Goal: Book appointment/travel/reservation

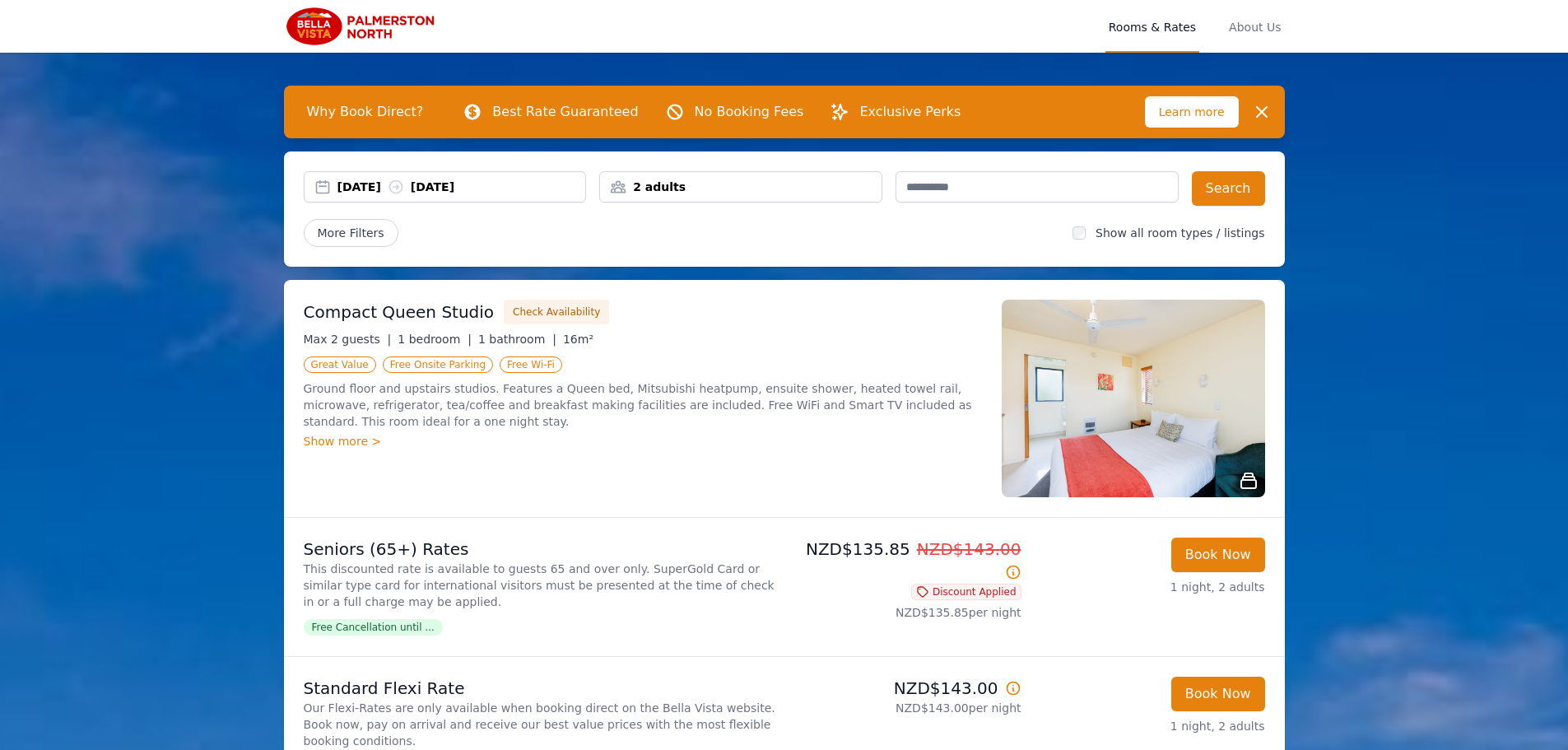
click at [688, 184] on div "2 adults" at bounding box center [741, 187] width 282 height 17
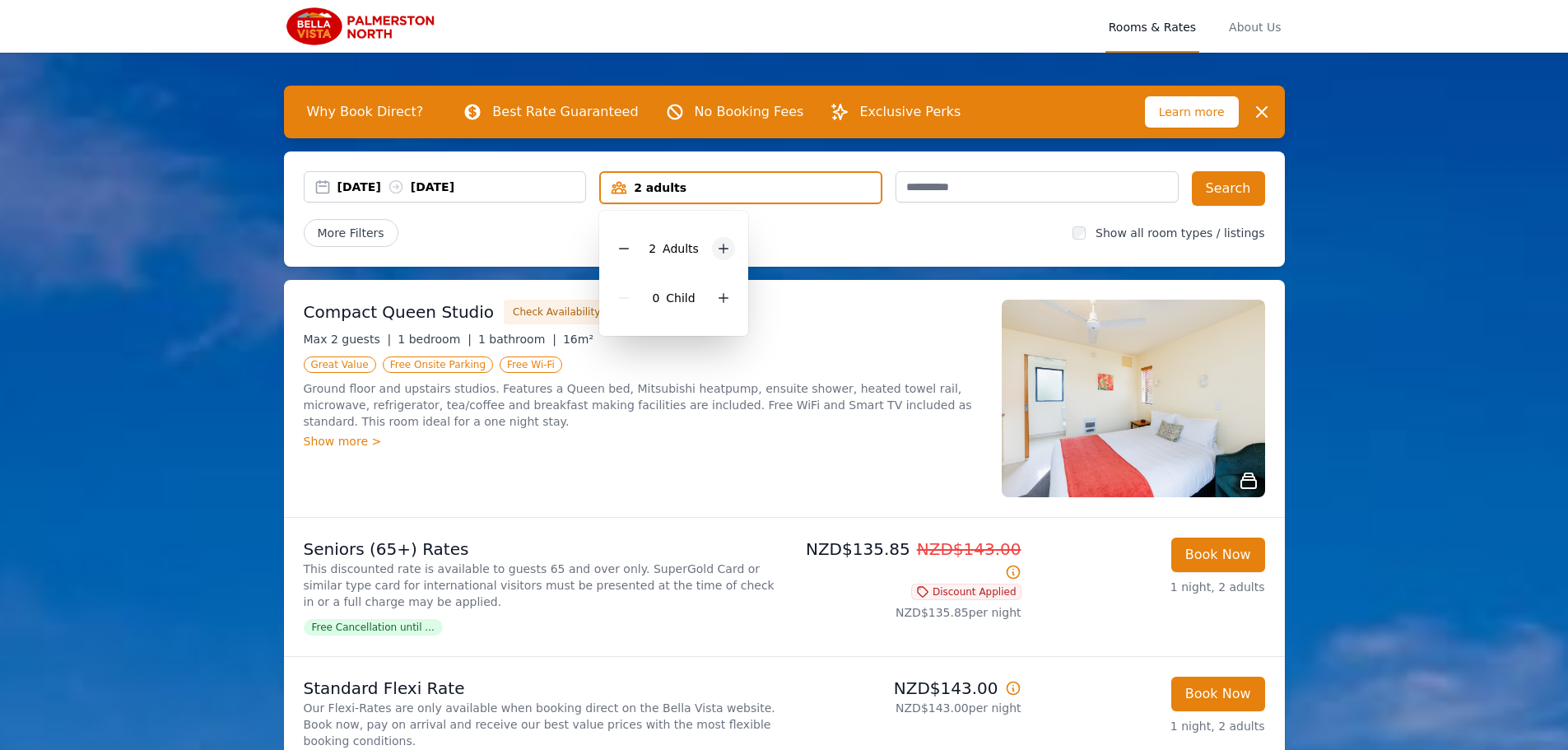
click at [723, 247] on icon at bounding box center [723, 248] width 13 height 13
click at [722, 247] on icon at bounding box center [724, 249] width 9 height 9
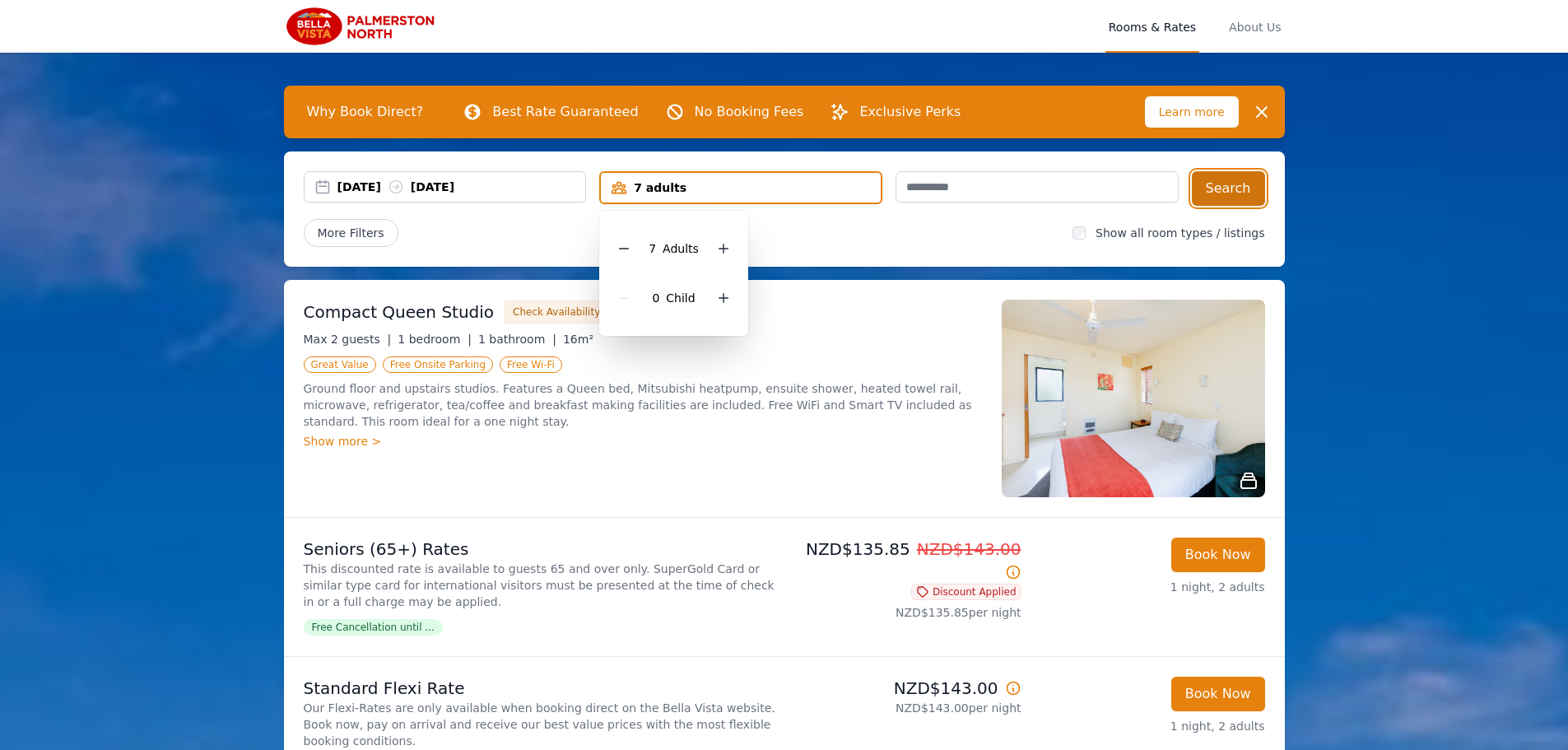
click at [1235, 189] on button "Search" at bounding box center [1229, 188] width 74 height 34
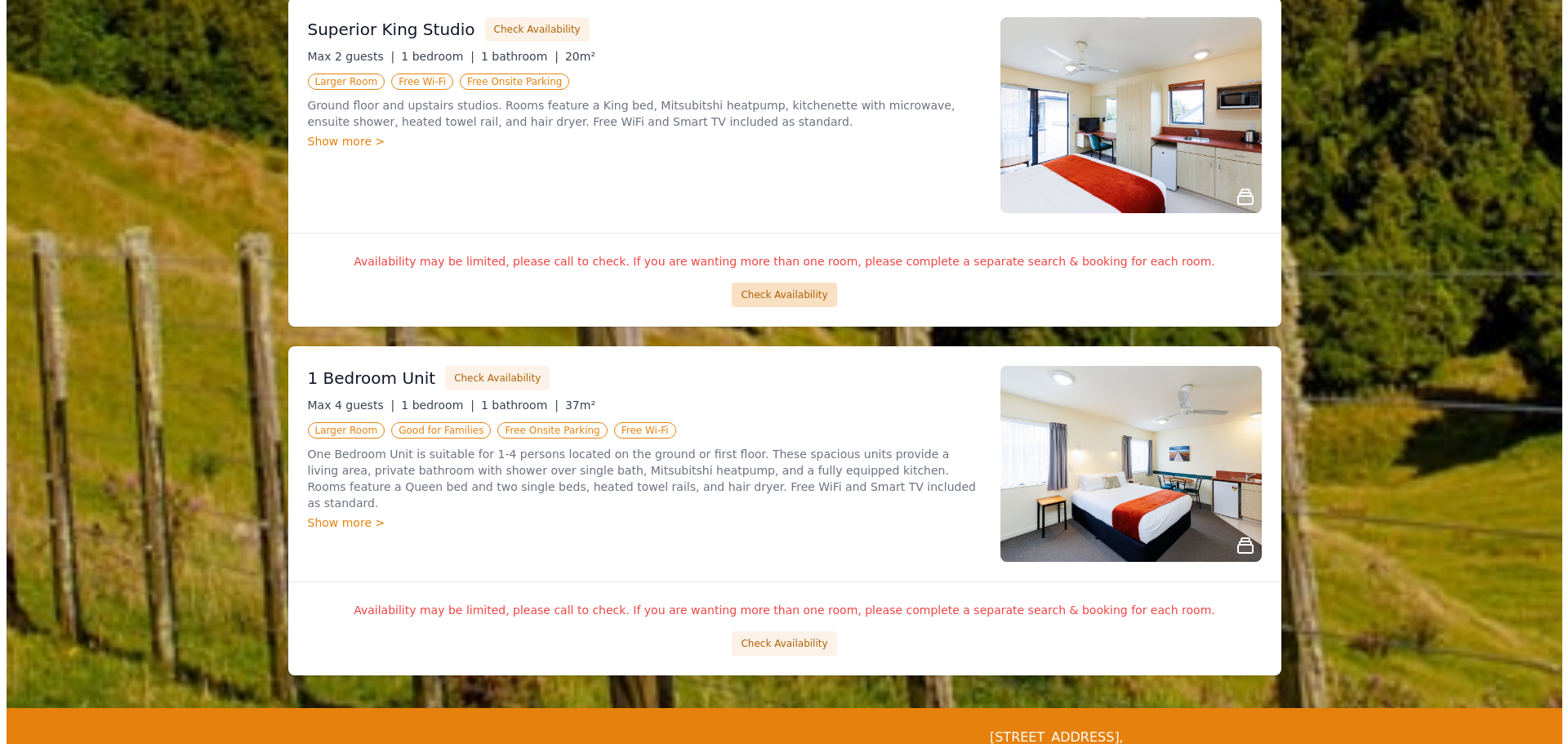
scroll to position [1476, 0]
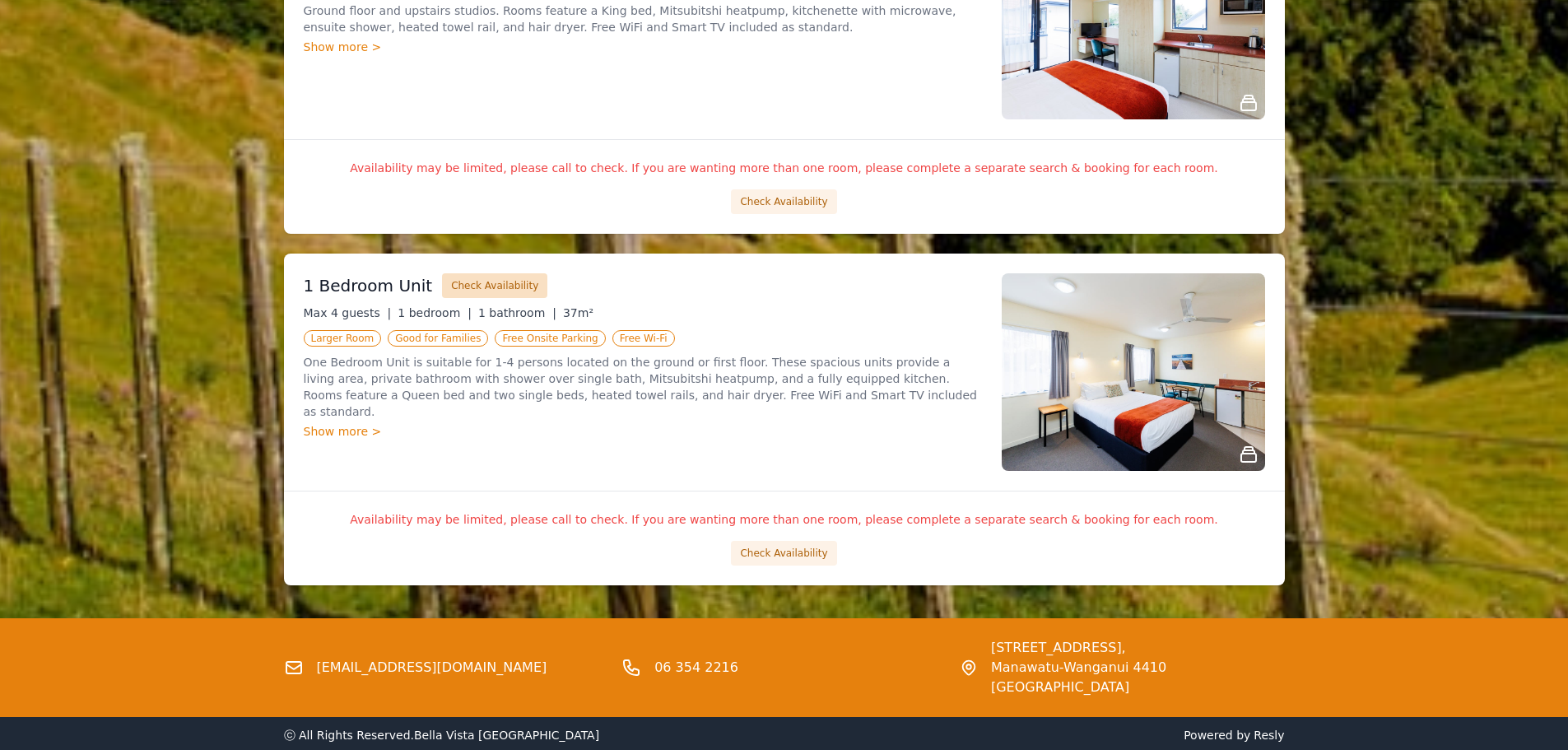
click at [478, 279] on button "Check Availability" at bounding box center [495, 285] width 105 height 25
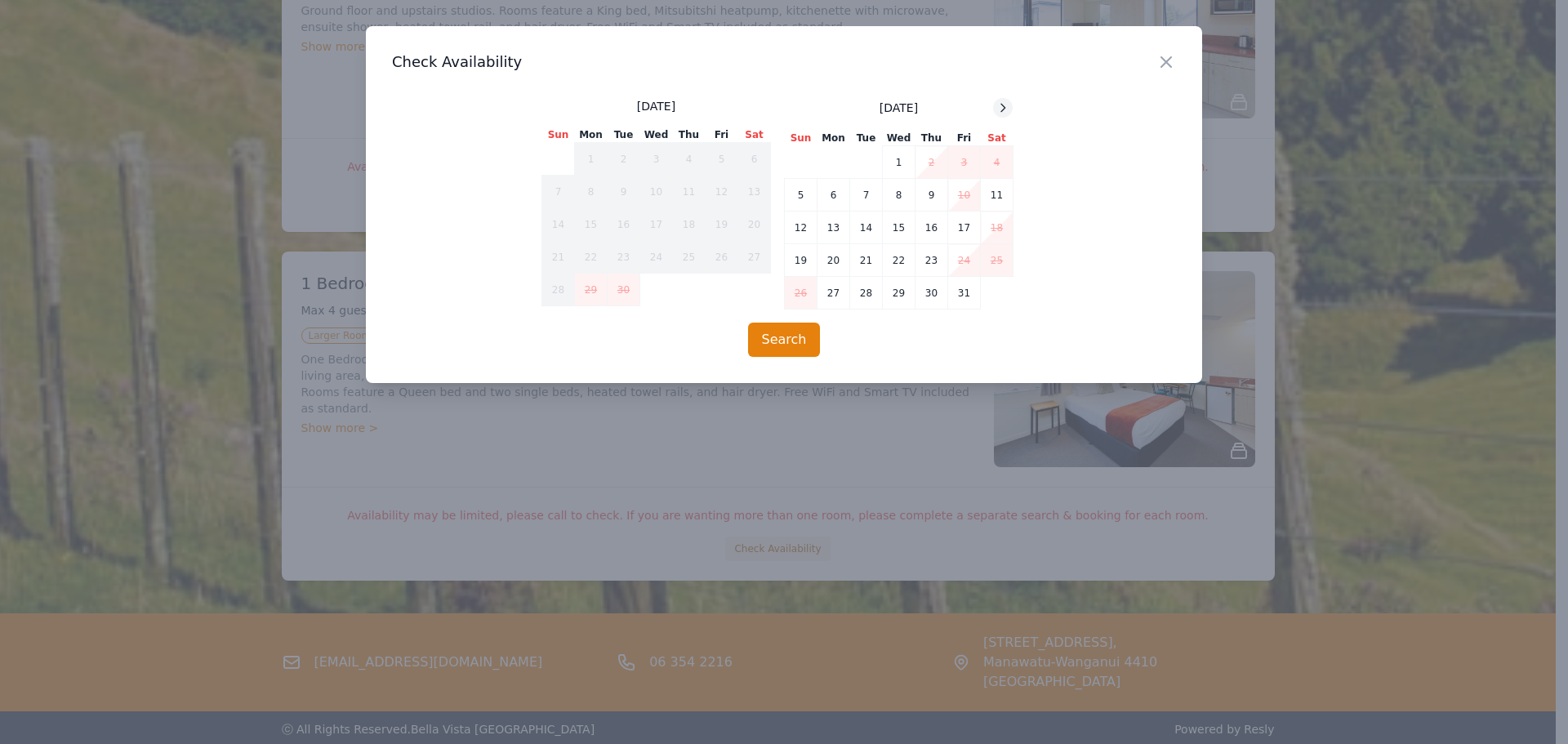
click at [1005, 106] on icon at bounding box center [1003, 107] width 4 height 7
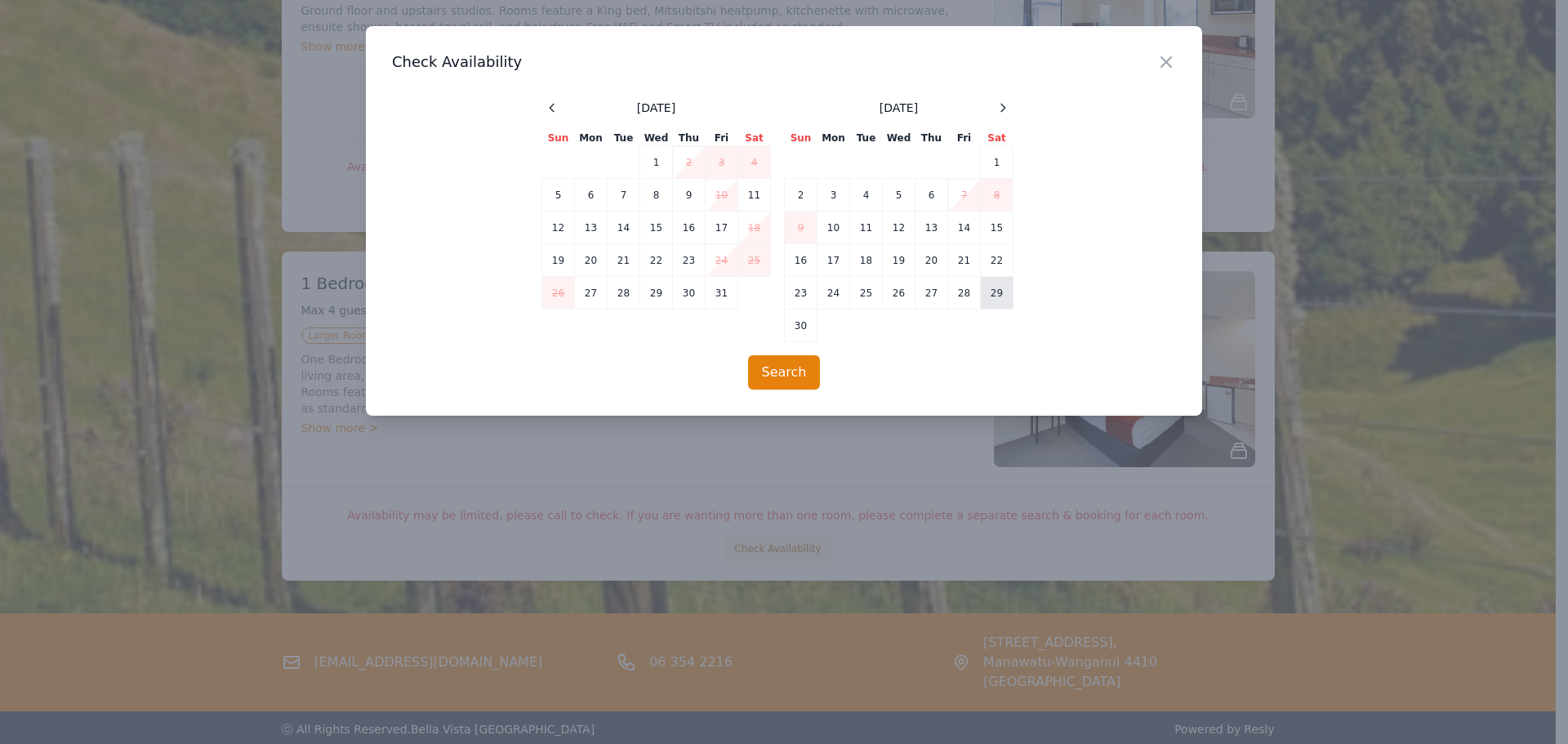
click at [1006, 294] on td "29" at bounding box center [998, 293] width 33 height 33
click at [799, 324] on td "30" at bounding box center [802, 326] width 33 height 33
click at [775, 378] on button "Search" at bounding box center [784, 372] width 73 height 34
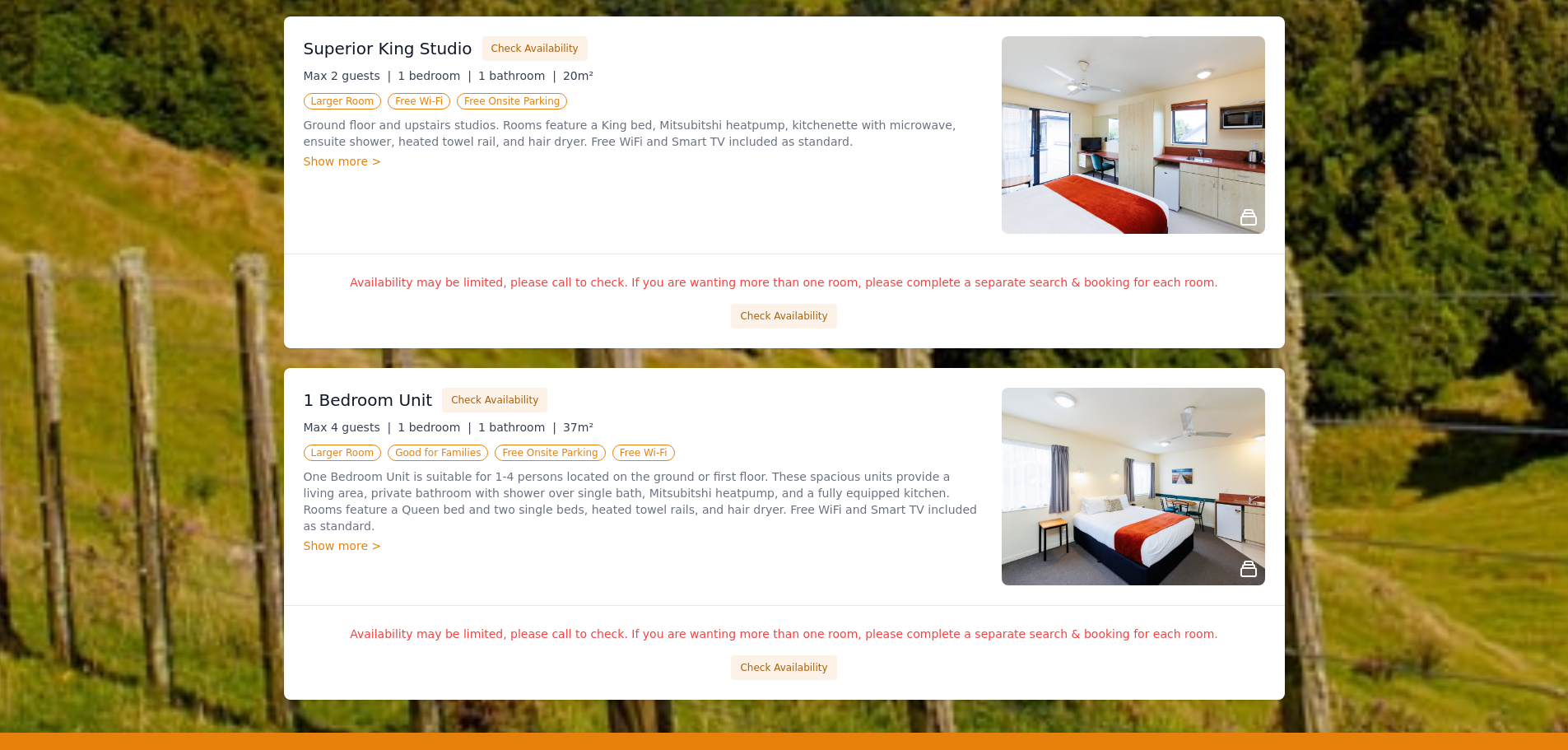
scroll to position [1570, 0]
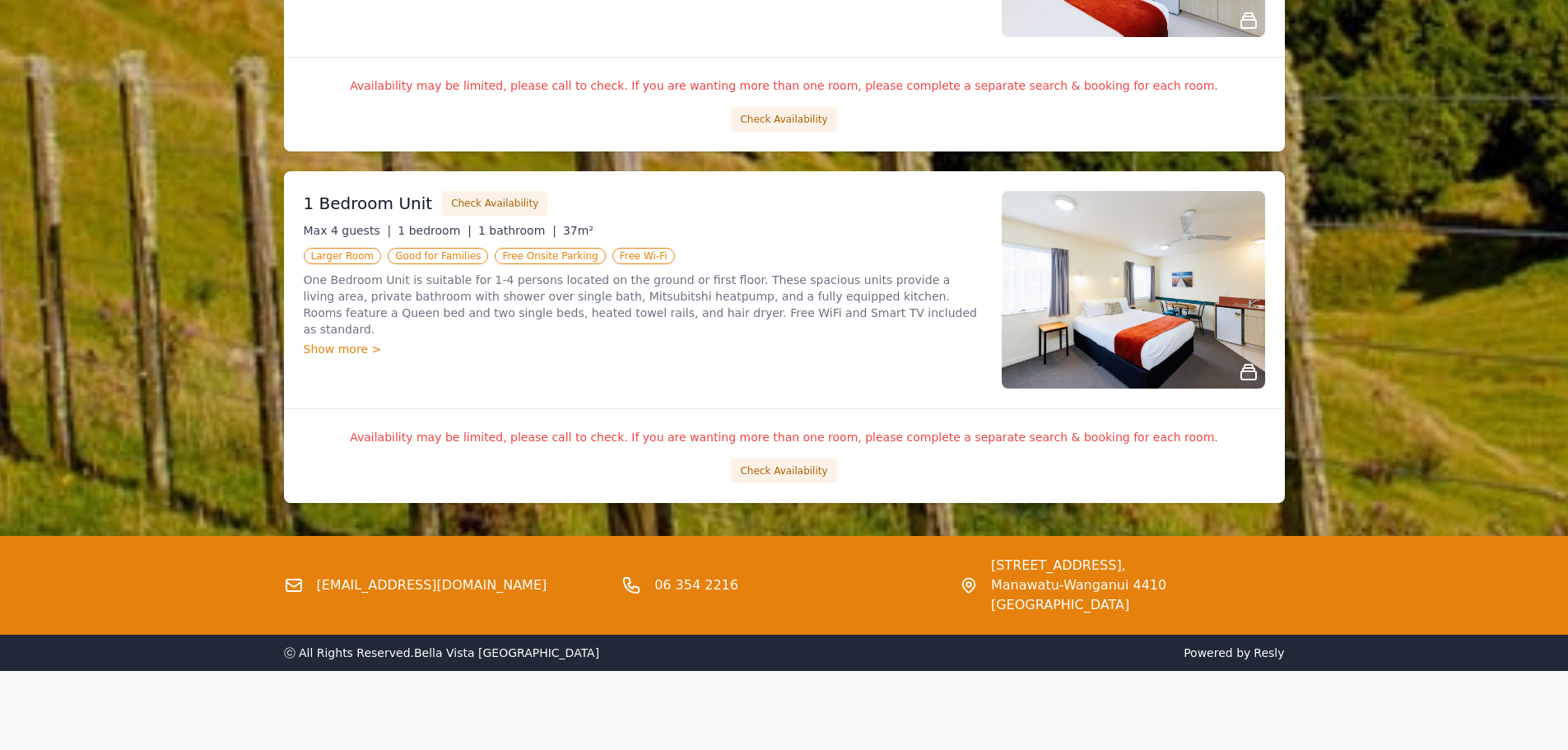
click at [337, 340] on div "Show more >" at bounding box center [642, 348] width 678 height 17
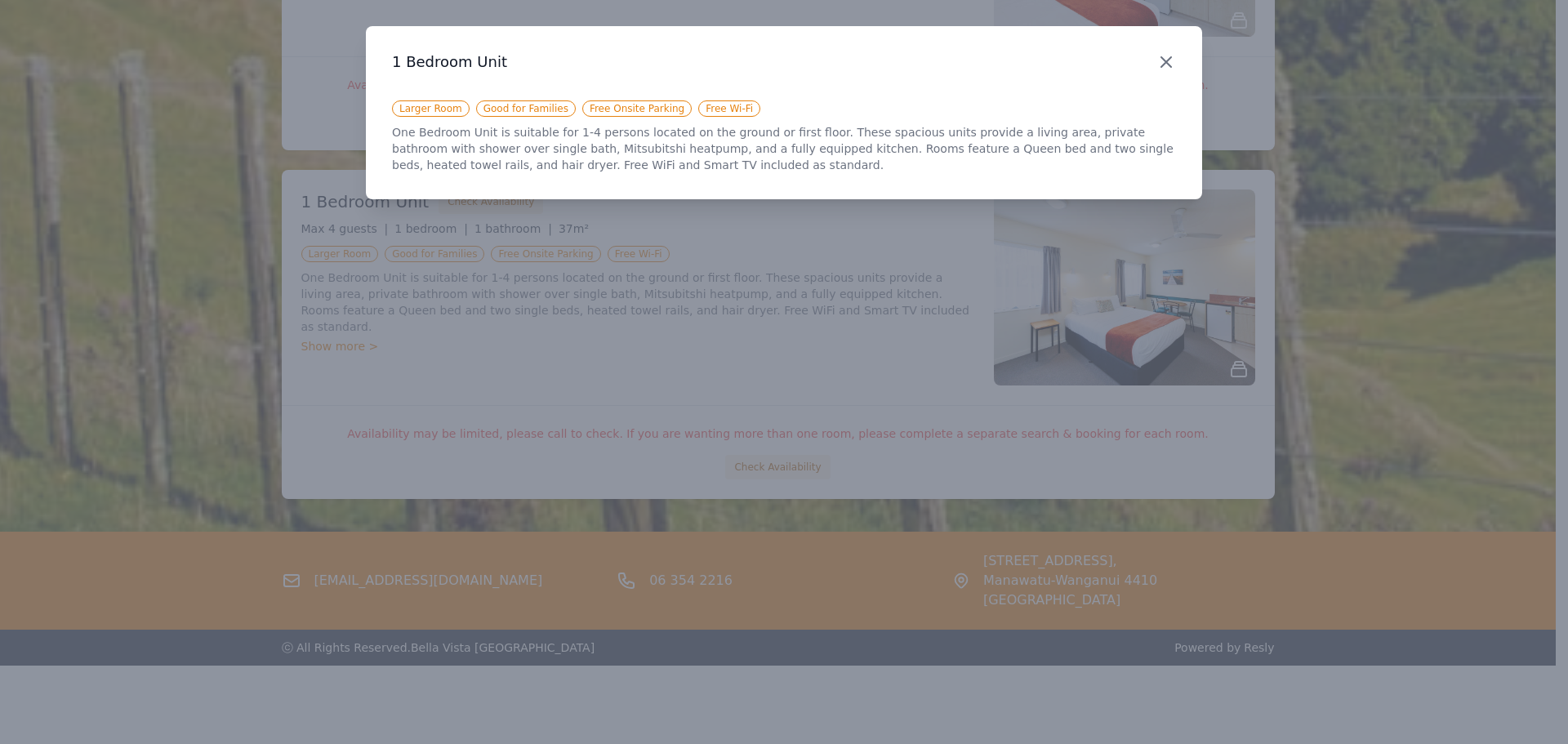
click at [1157, 62] on icon "button" at bounding box center [1167, 62] width 20 height 20
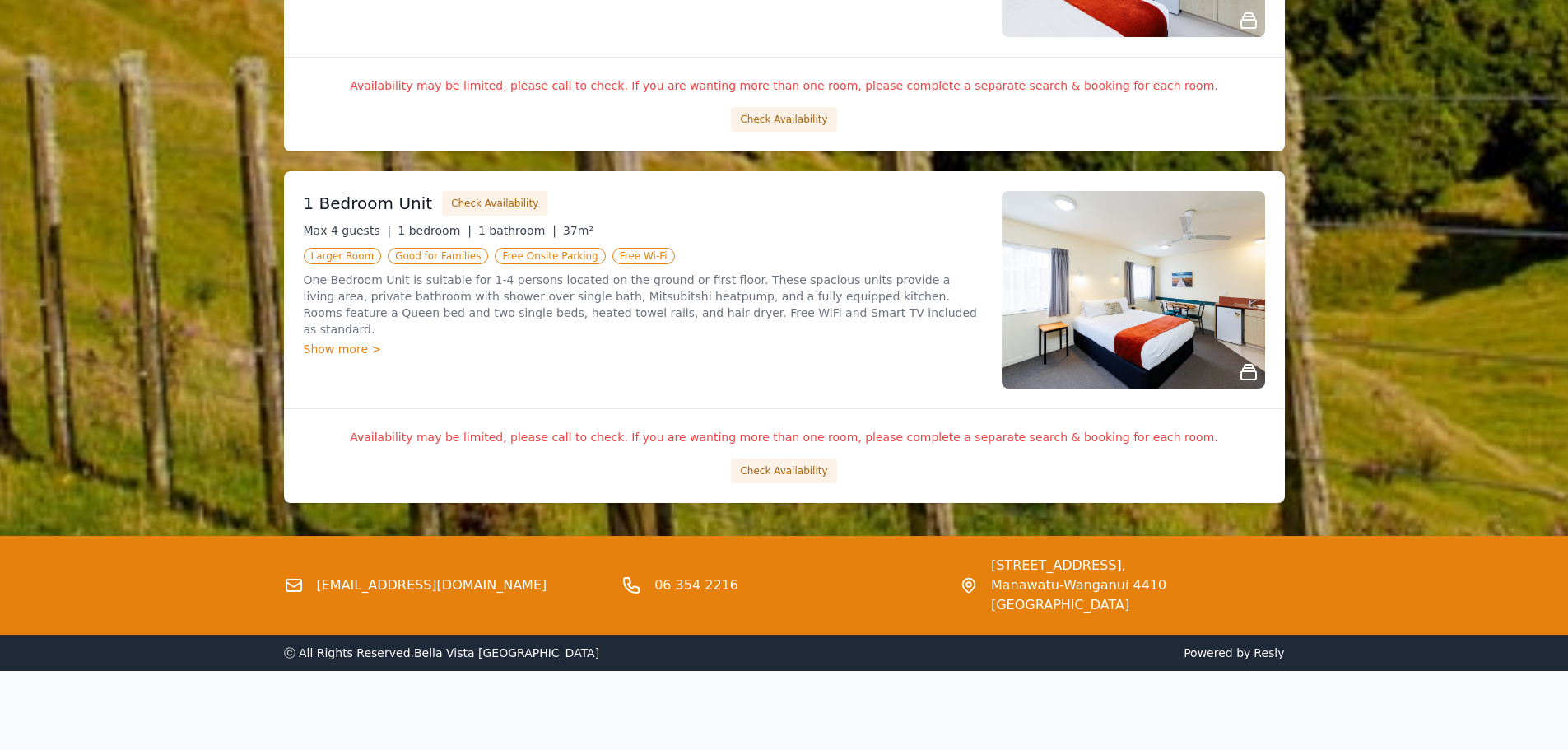
click at [1135, 339] on img at bounding box center [1134, 289] width 263 height 197
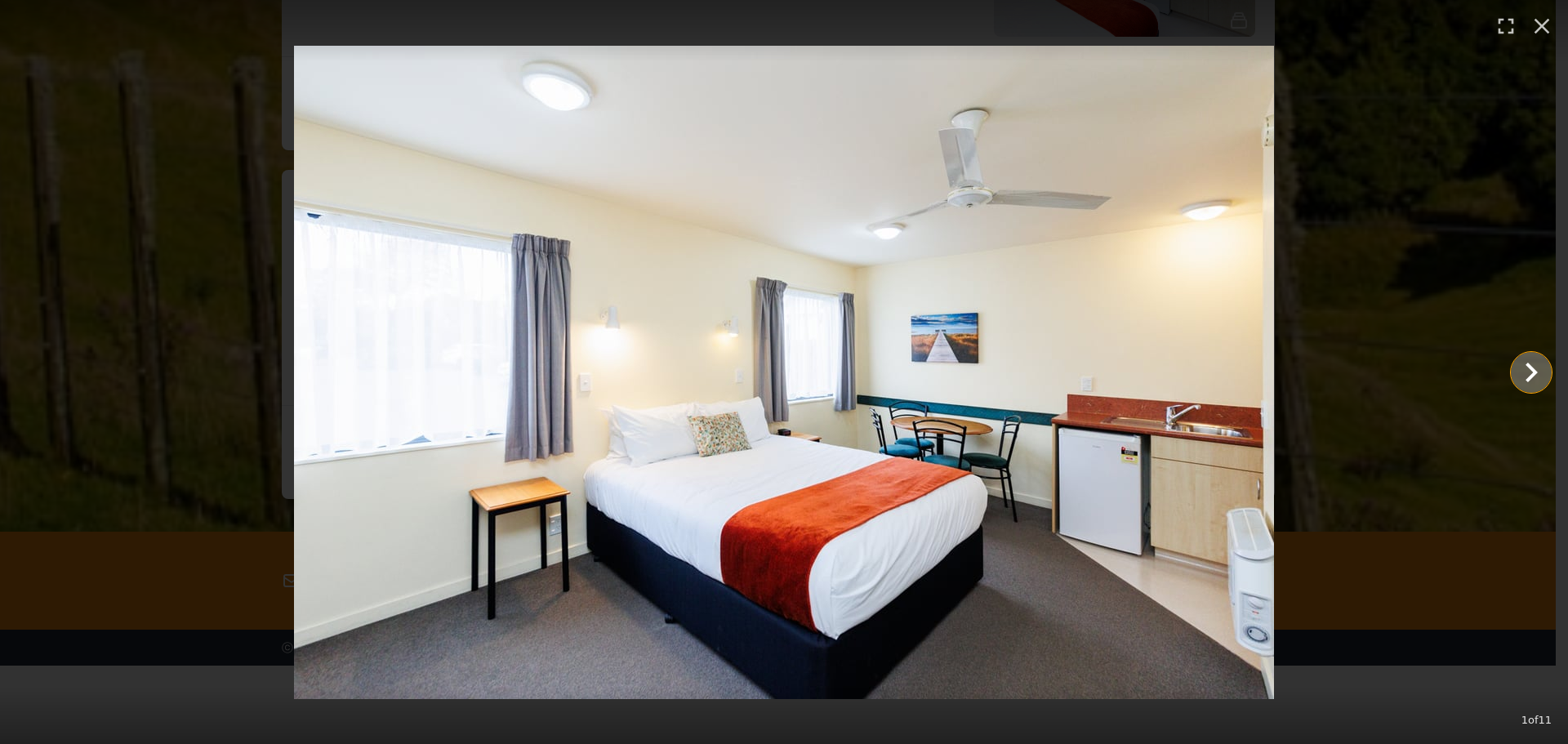
click at [1539, 366] on icon "Show slide 2 of 11" at bounding box center [1531, 372] width 39 height 39
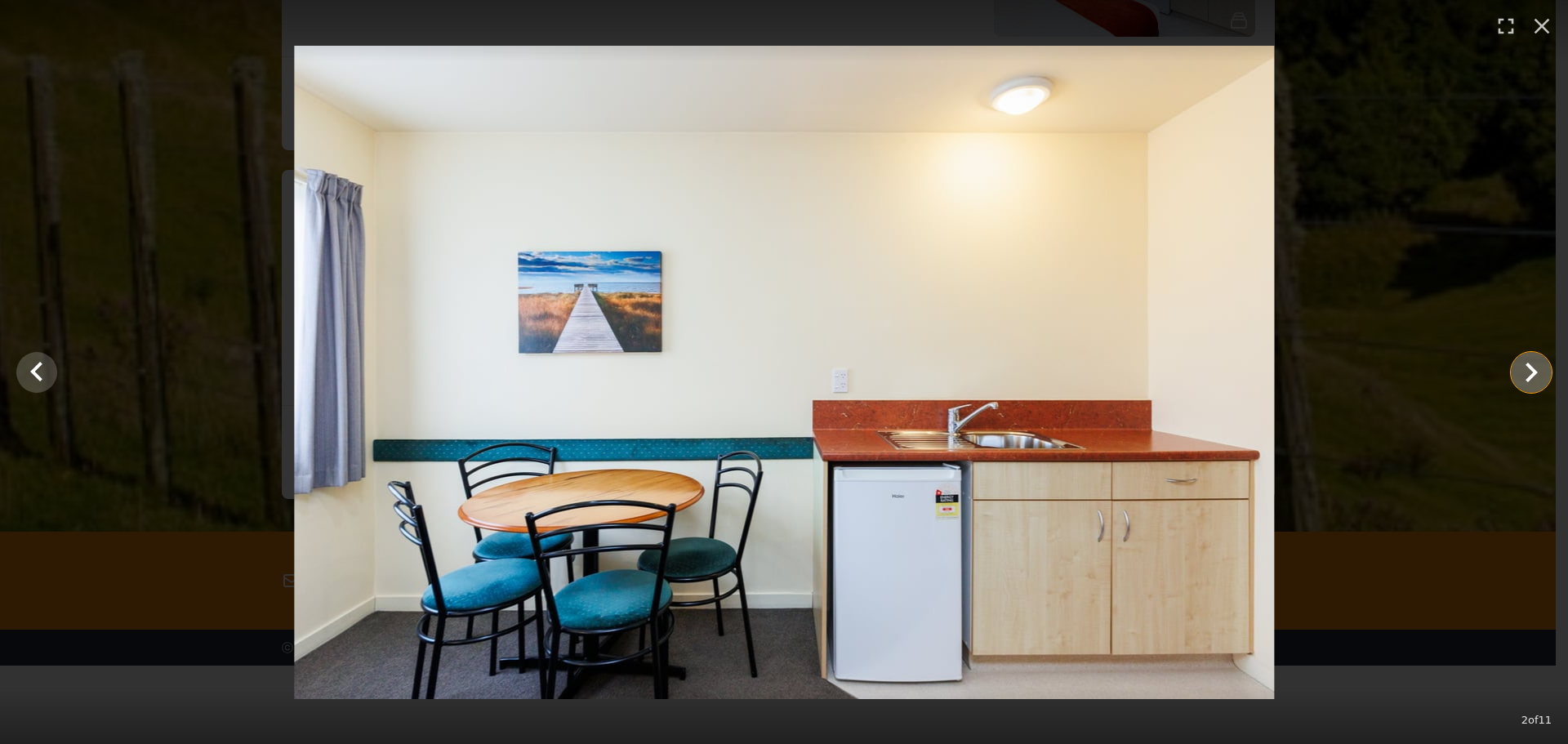
click at [1539, 366] on icon "Show slide 3 of 11" at bounding box center [1531, 372] width 39 height 39
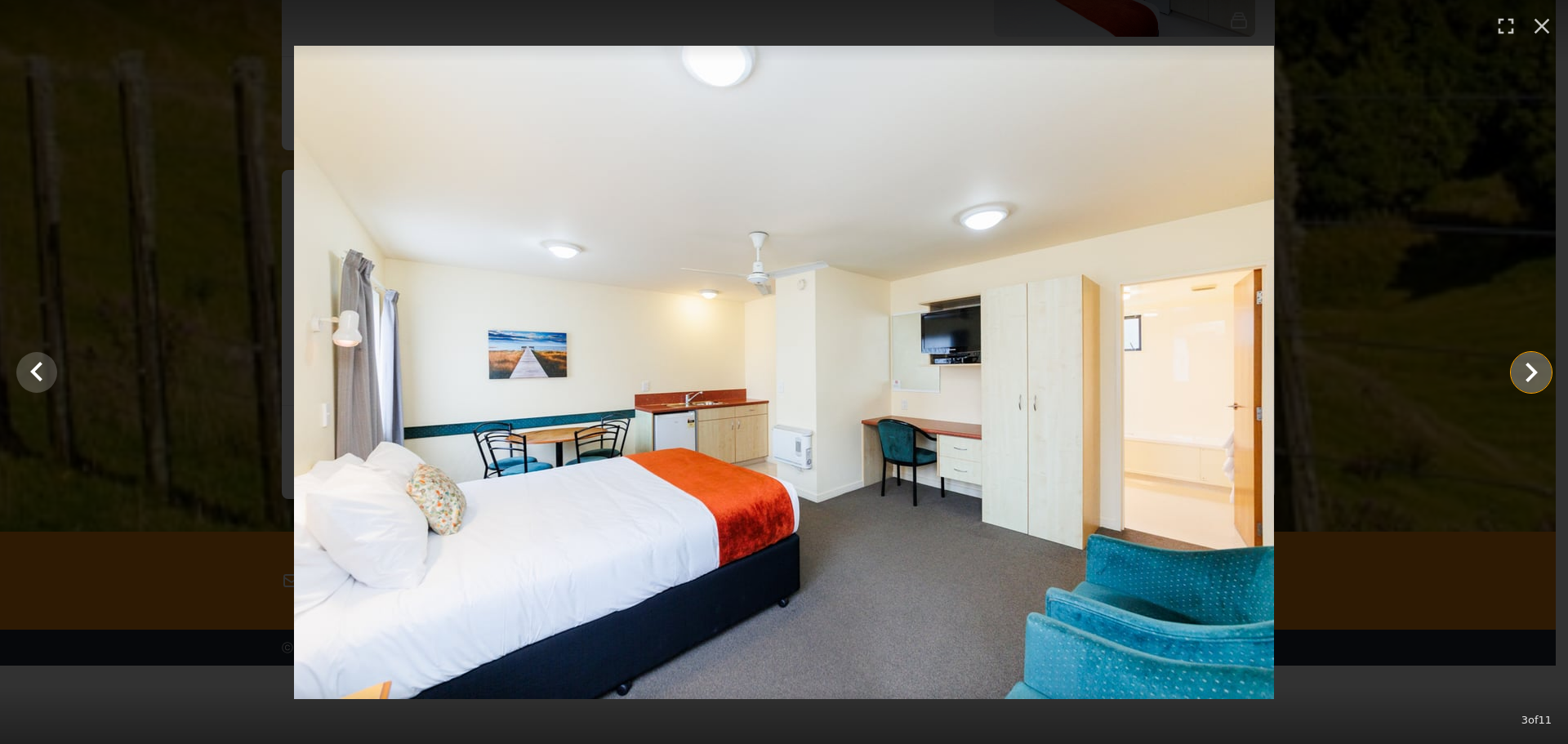
click at [1539, 366] on icon "Show slide 4 of 11" at bounding box center [1531, 372] width 39 height 39
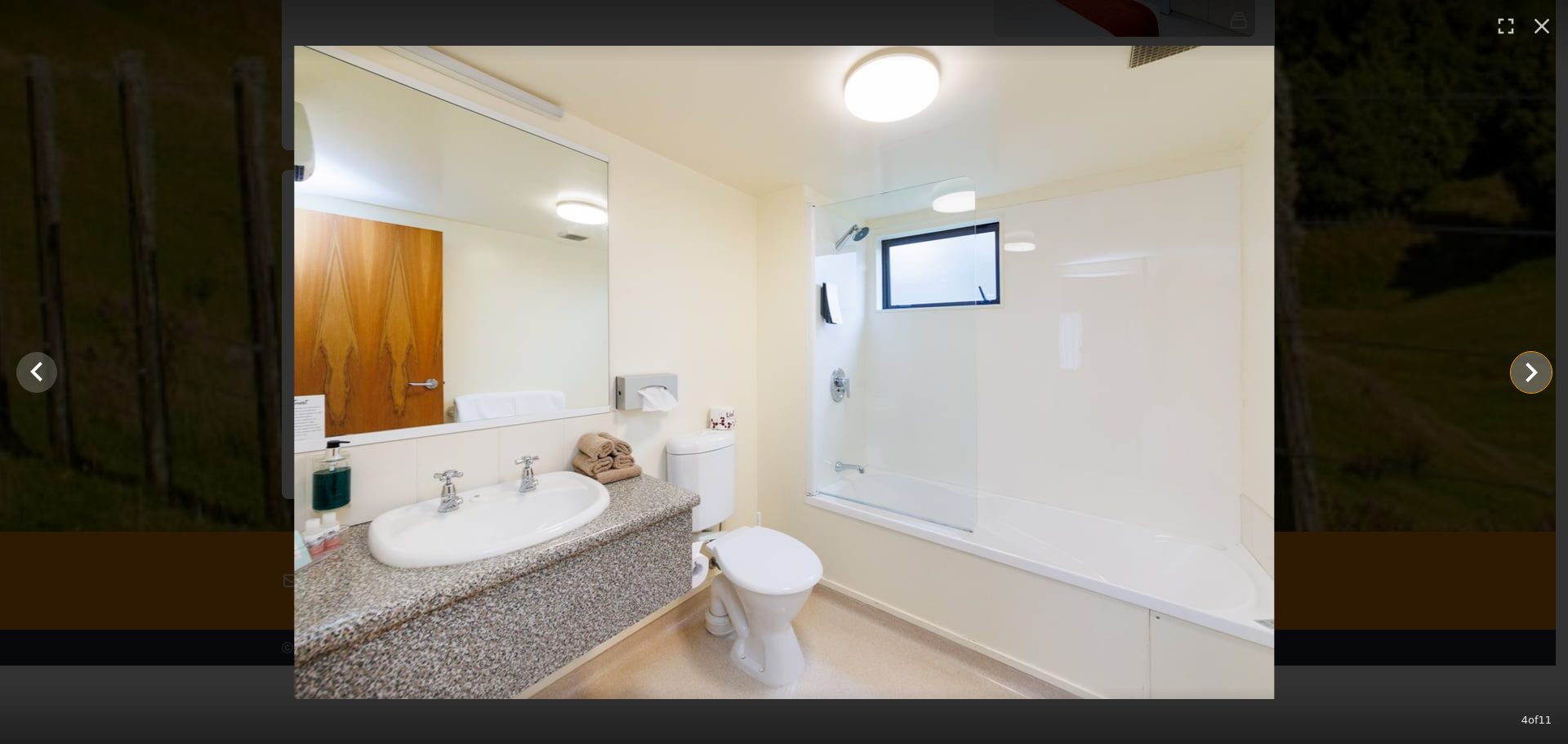
click at [1539, 366] on icon "Show slide 5 of 11" at bounding box center [1531, 372] width 39 height 39
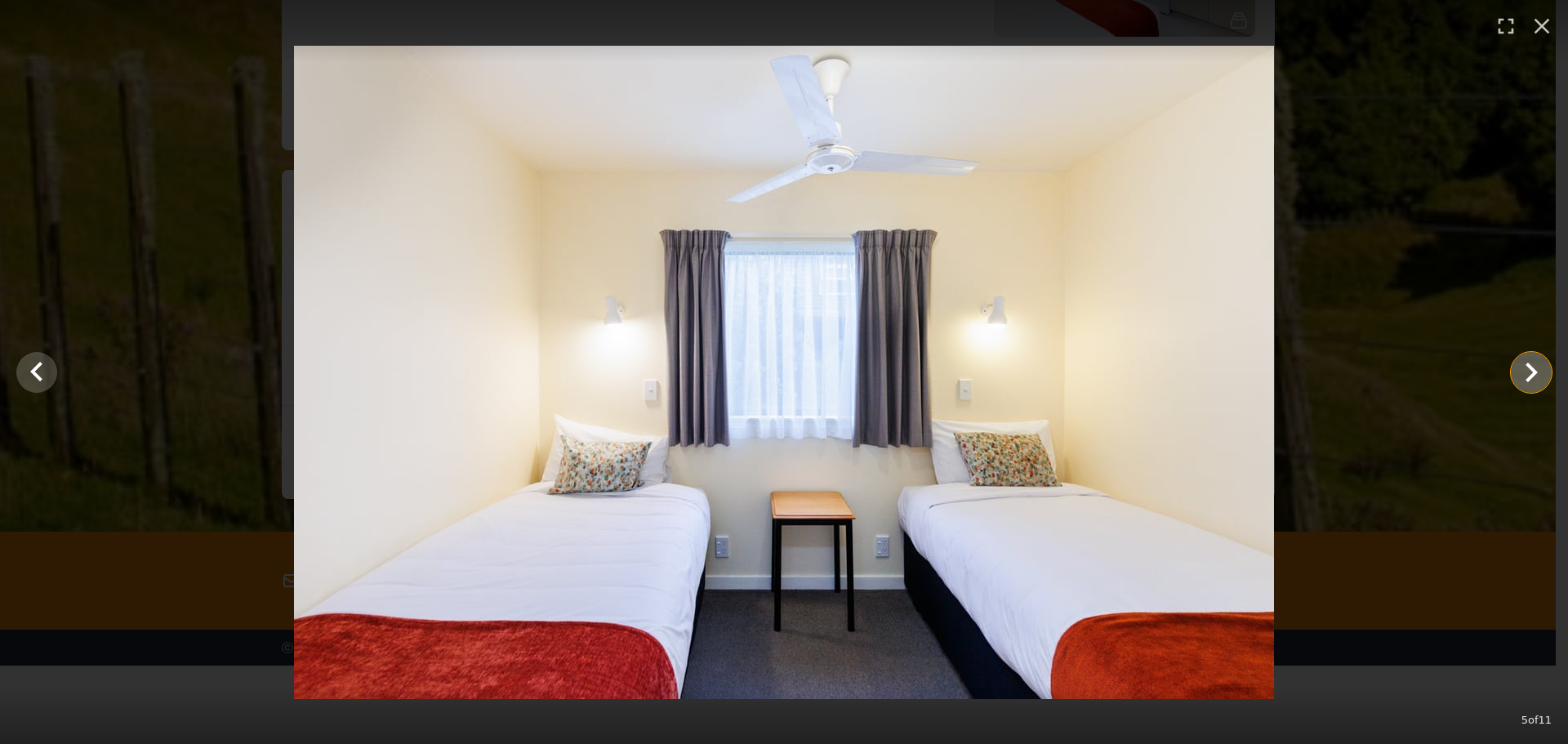
click at [1539, 366] on icon "Show slide 6 of 11" at bounding box center [1531, 372] width 39 height 39
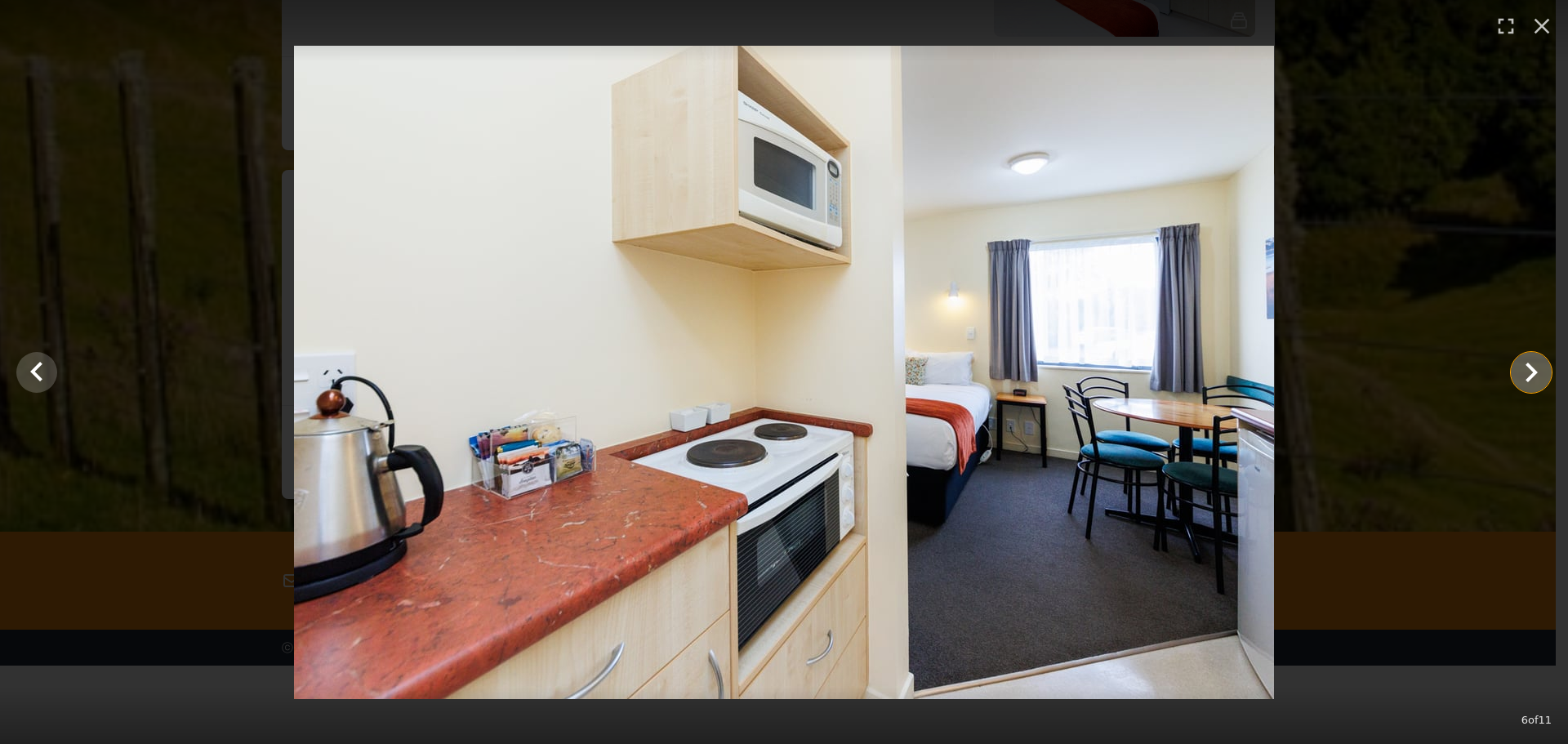
click at [1531, 372] on icon "Show slide 7 of 11" at bounding box center [1531, 372] width 39 height 39
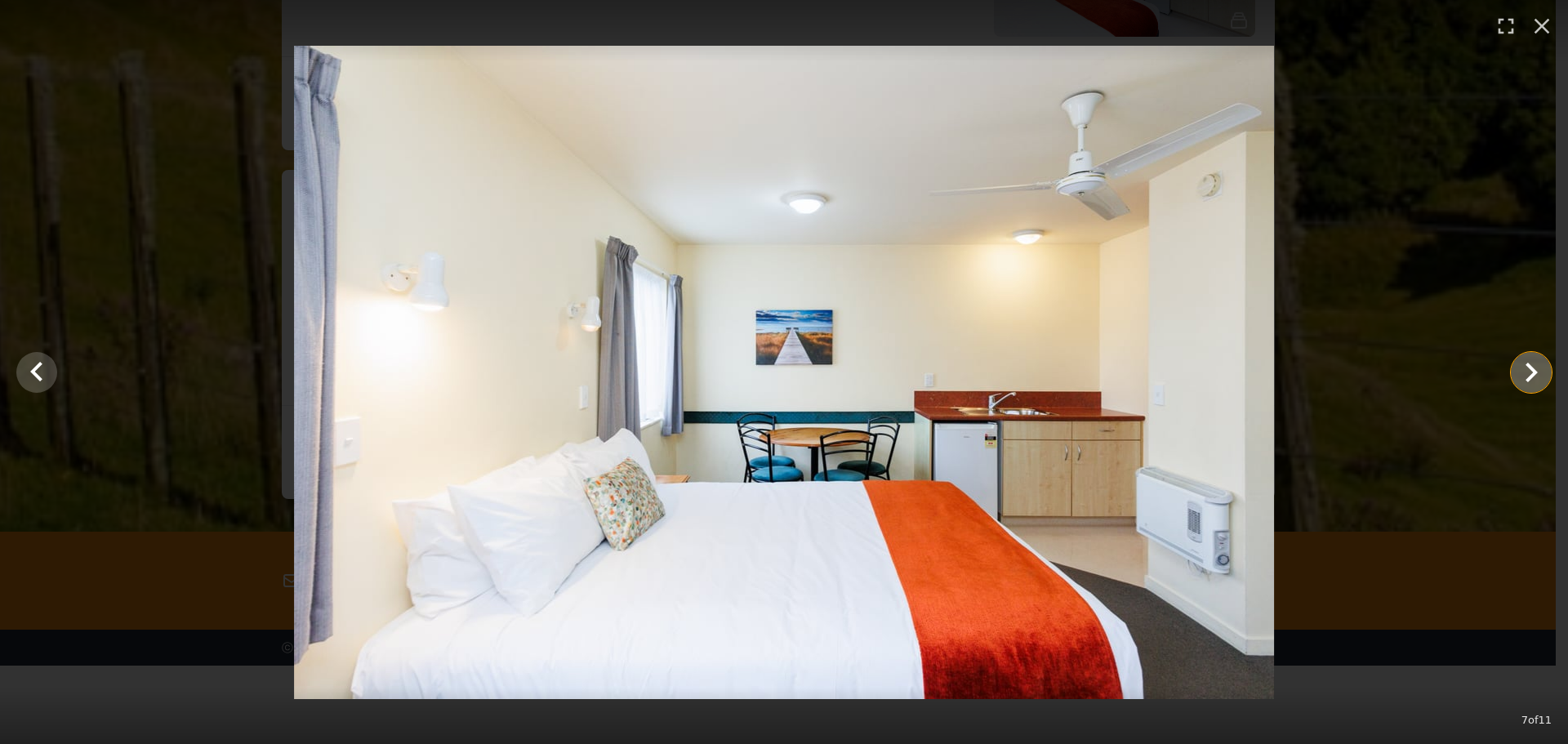
click at [1531, 372] on icon "Show slide 8 of 11" at bounding box center [1531, 372] width 39 height 39
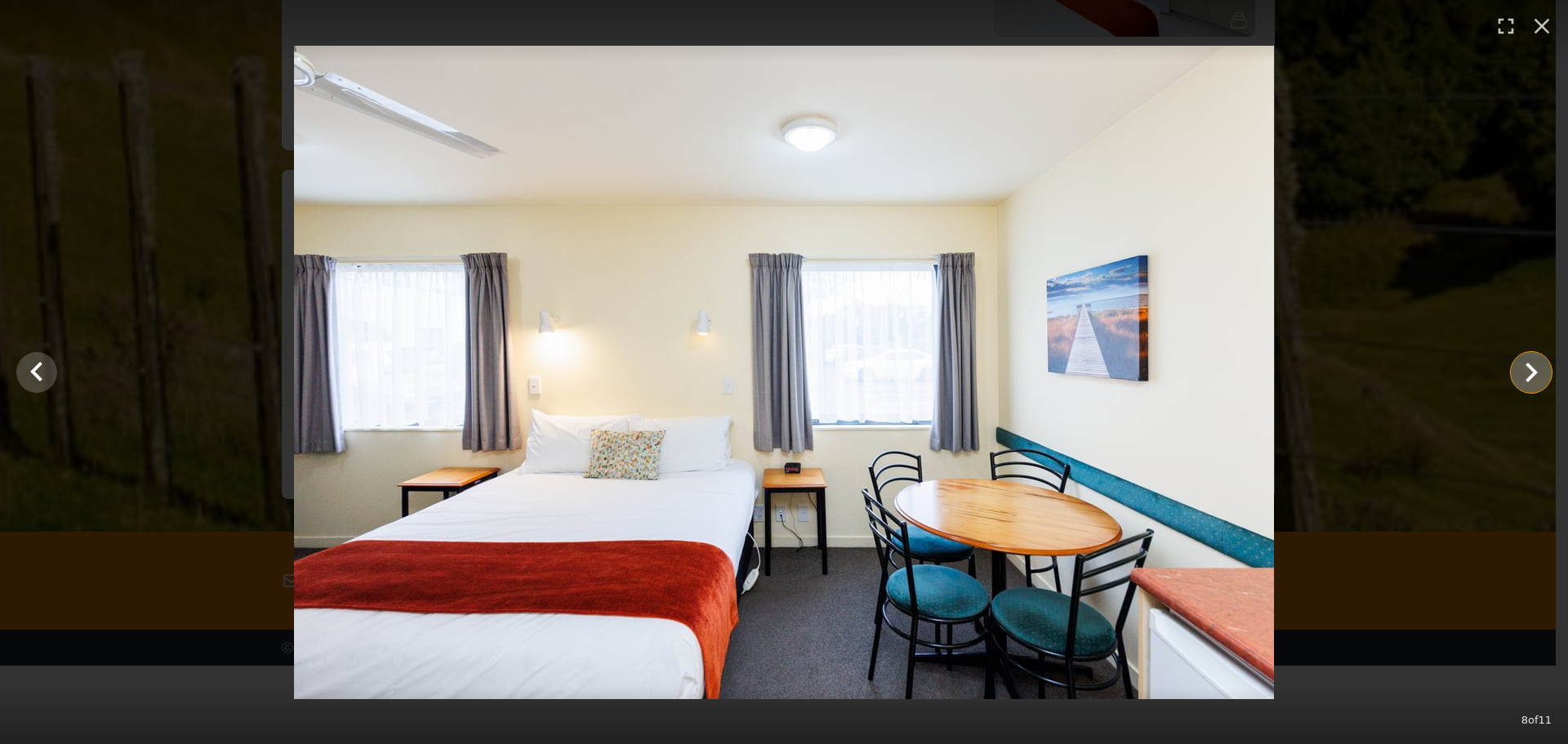
click at [1531, 372] on icon "Show slide 9 of 11" at bounding box center [1531, 372] width 39 height 39
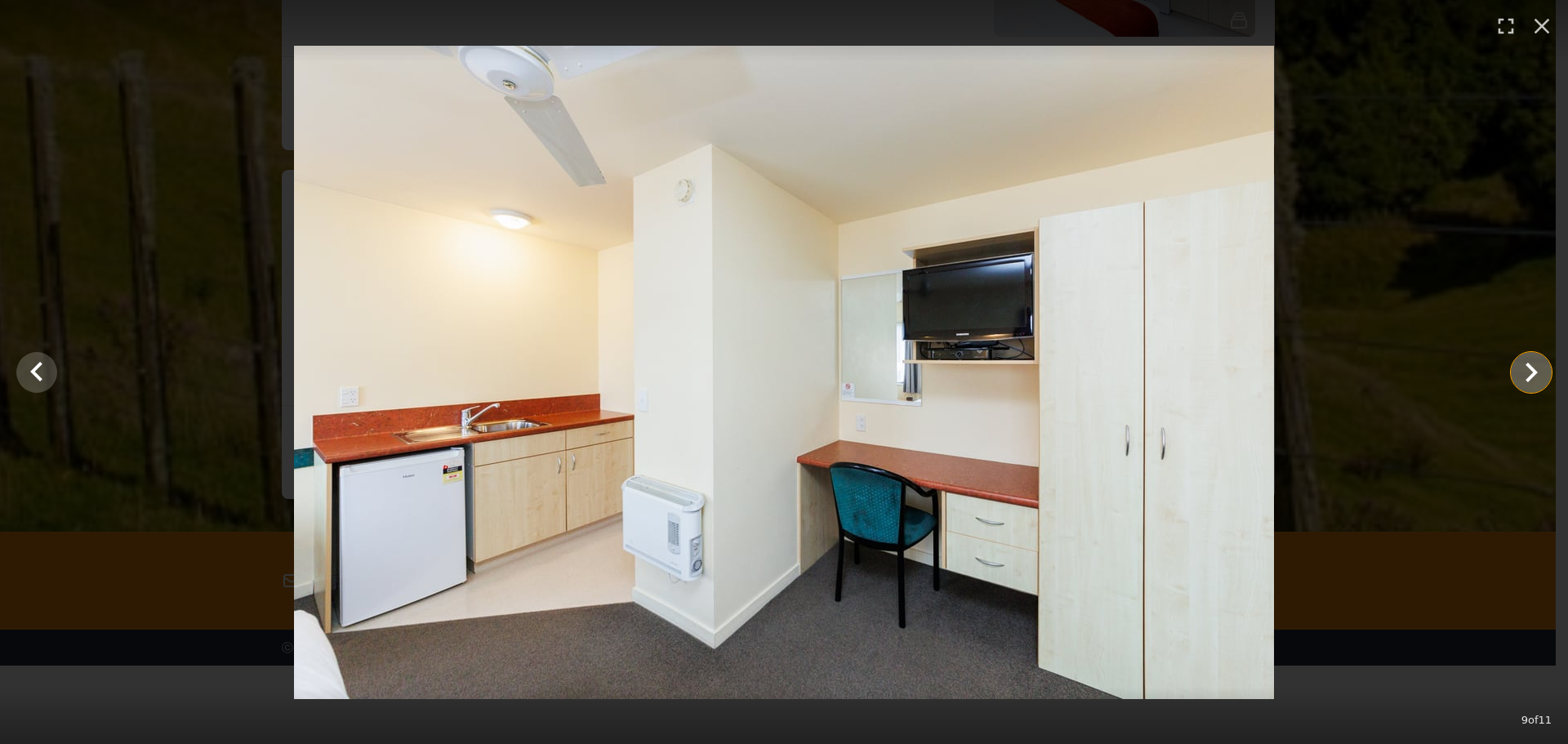
click at [1531, 372] on icon "Show slide 10 of 11" at bounding box center [1531, 372] width 39 height 39
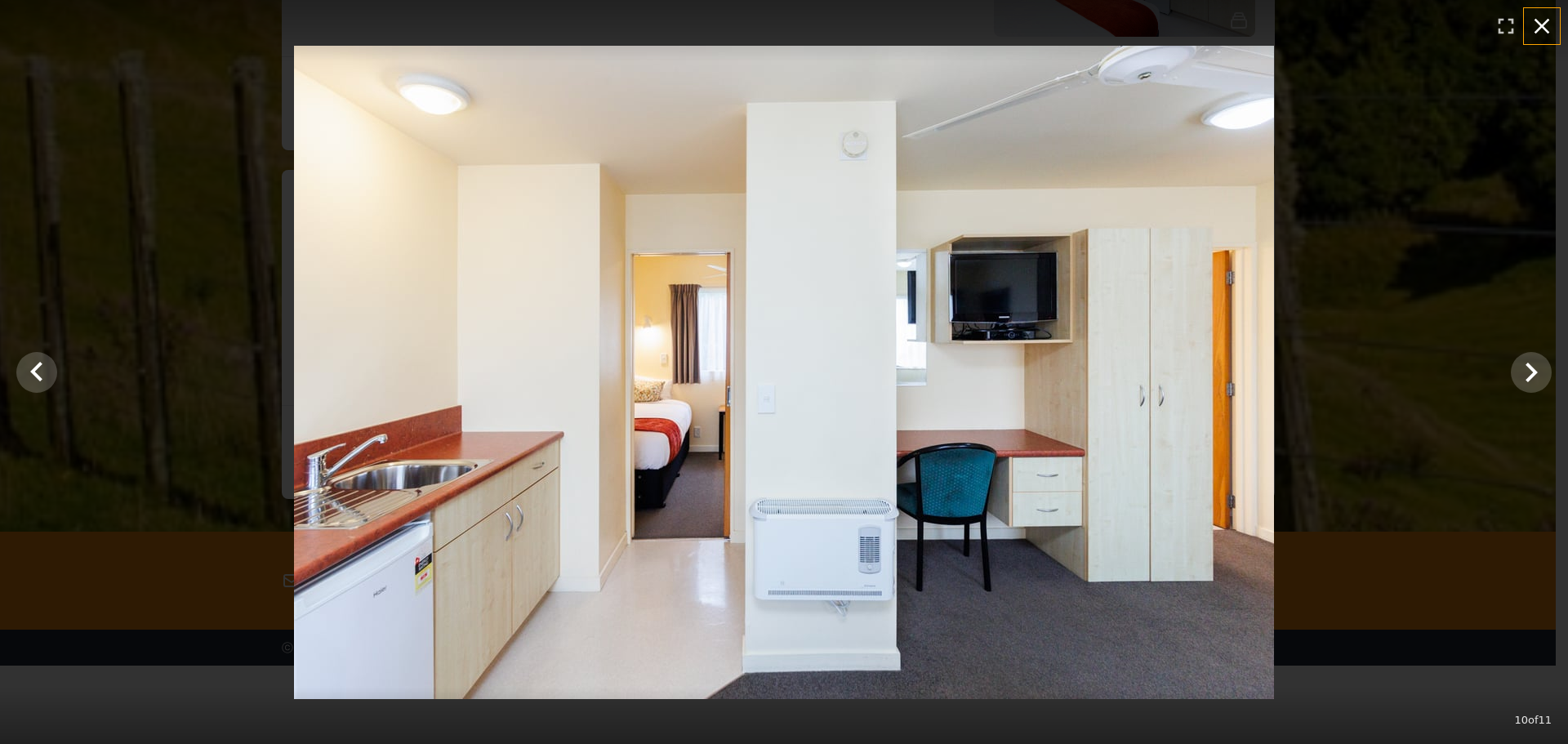
click at [1540, 27] on icon "button" at bounding box center [1542, 26] width 26 height 26
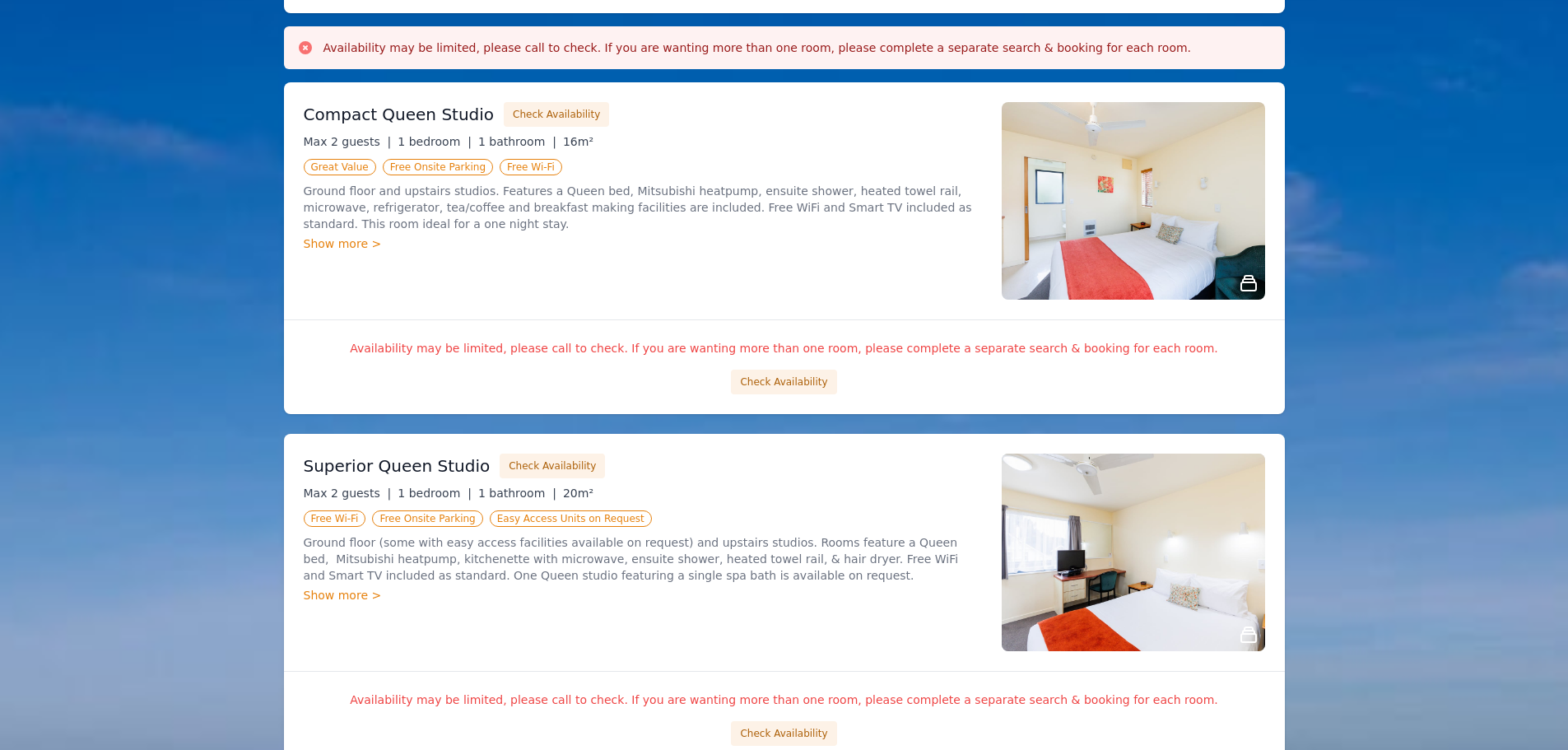
scroll to position [0, 0]
